Goal: Find specific page/section: Find specific page/section

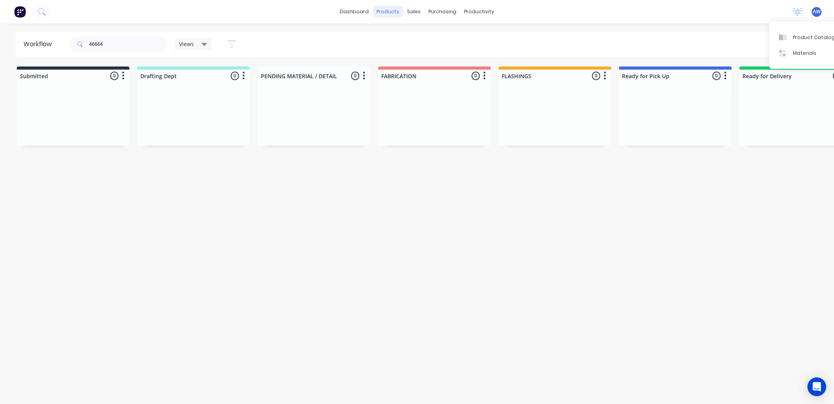
scroll to position [0, 394]
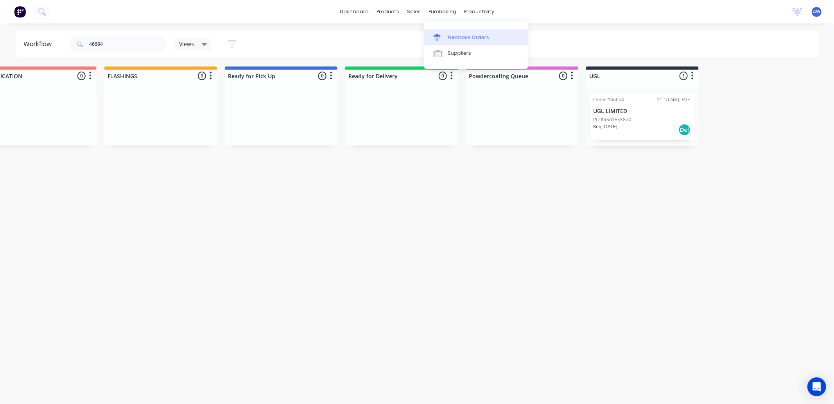
click at [467, 38] on div "Purchase Orders" at bounding box center [468, 37] width 41 height 7
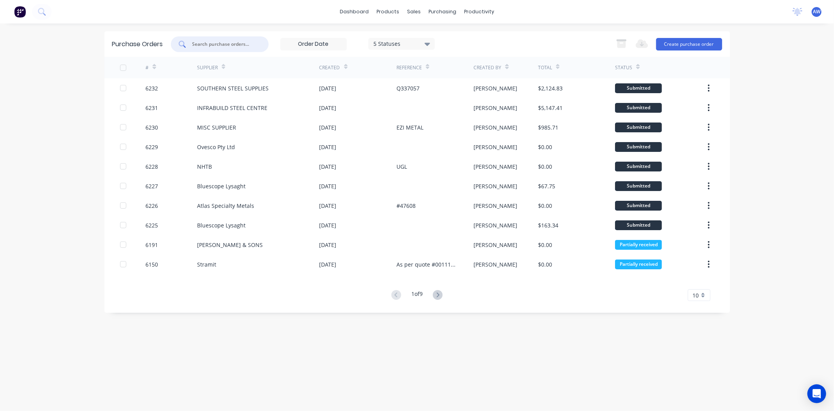
click at [235, 44] on input "text" at bounding box center [224, 44] width 65 height 8
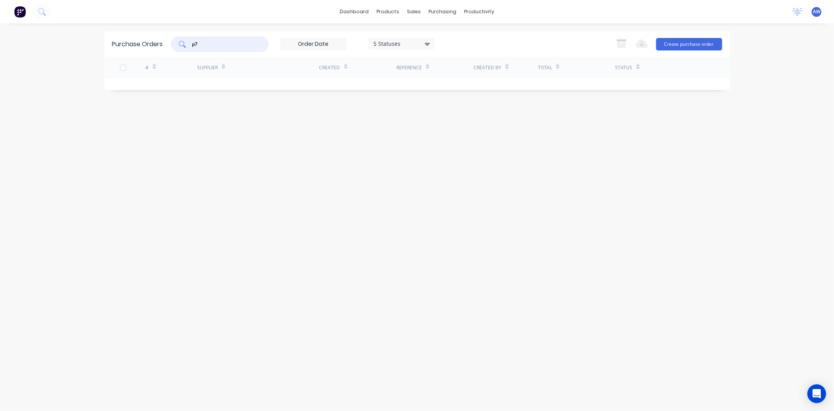
type input "p"
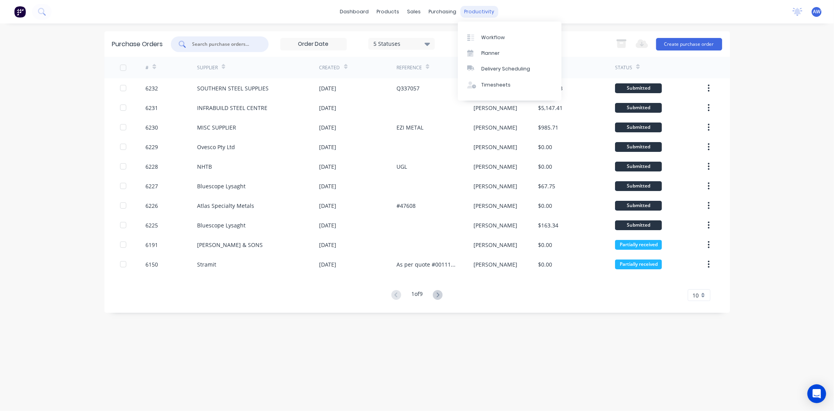
click at [476, 7] on div "productivity" at bounding box center [479, 12] width 38 height 12
click at [489, 34] on div "Workflow" at bounding box center [492, 37] width 23 height 7
